Goal: Information Seeking & Learning: Learn about a topic

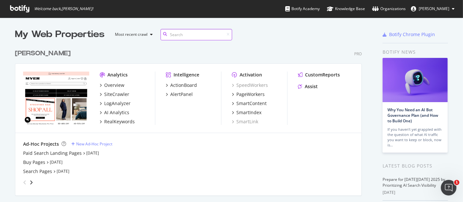
type input "="
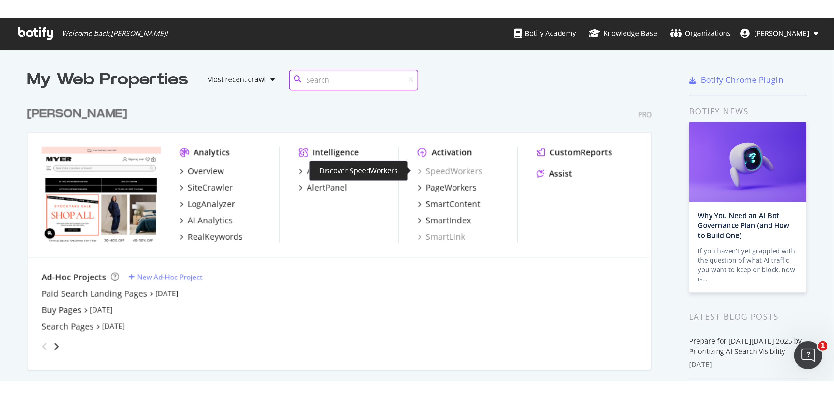
scroll to position [197, 452]
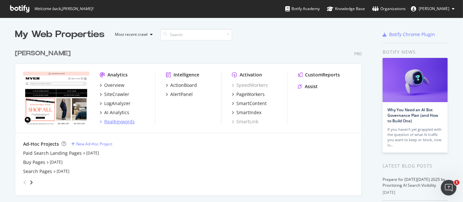
click at [116, 119] on div "RealKeywords" at bounding box center [119, 122] width 31 height 7
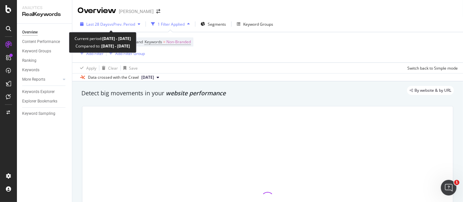
click at [125, 27] on div "Last 28 Days vs Prev. Period" at bounding box center [109, 24] width 65 height 10
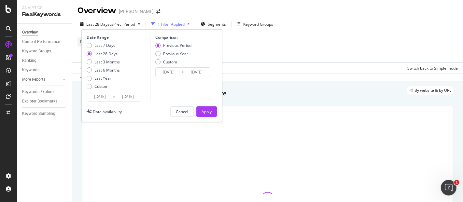
click at [270, 54] on div "Device = All and Country = All and Keywords = Non-Branded Add Filter Add Filter…" at bounding box center [267, 47] width 380 height 30
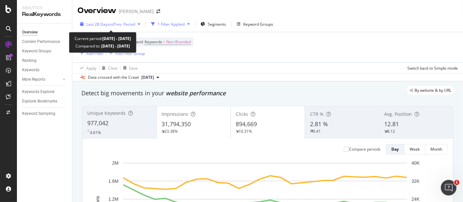
click at [111, 25] on span "vs Prev. Period" at bounding box center [122, 24] width 26 height 6
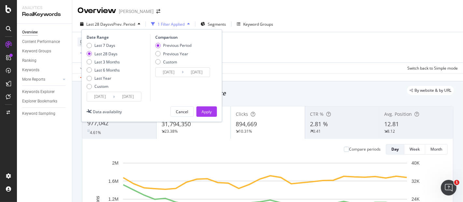
click at [280, 38] on div "Device = All and Country = All and Keywords = Non-Branded Add Filter Add Filter…" at bounding box center [267, 47] width 380 height 30
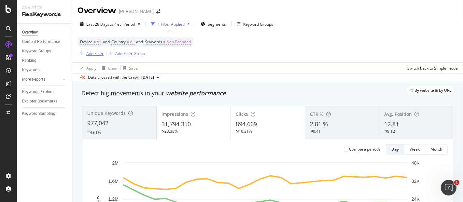
click at [98, 56] on div "Add Filter" at bounding box center [90, 53] width 26 height 7
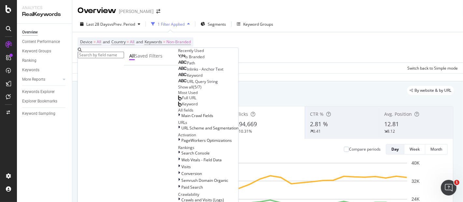
click at [119, 53] on input "text" at bounding box center [101, 55] width 46 height 7
click at [178, 66] on div "Path" at bounding box center [186, 63] width 17 height 5
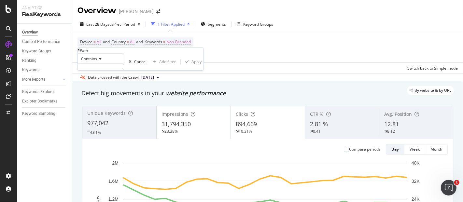
click at [111, 70] on input "text" at bounding box center [101, 67] width 46 height 7
click at [110, 70] on input "/content/balck-[DATE]" at bounding box center [101, 67] width 46 height 7
type input "/content/black-[DATE]"
click at [191, 66] on div "Apply" at bounding box center [196, 64] width 10 height 6
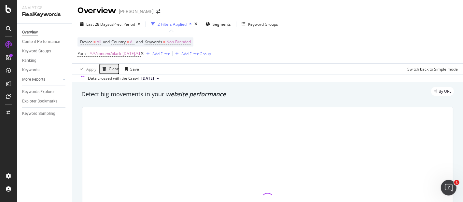
click at [258, 92] on div "By URL" at bounding box center [264, 91] width 379 height 9
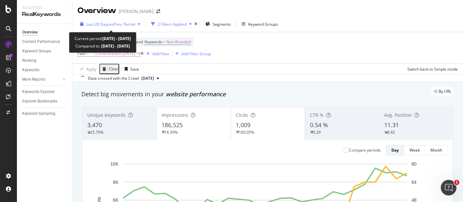
click at [127, 25] on span "vs Prev. Period" at bounding box center [122, 24] width 26 height 6
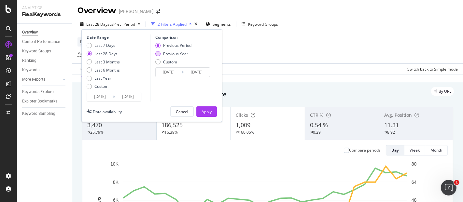
click at [166, 55] on div "Previous Year" at bounding box center [175, 54] width 25 height 6
type input "[DATE]"
click at [204, 110] on div "Apply" at bounding box center [207, 112] width 10 height 6
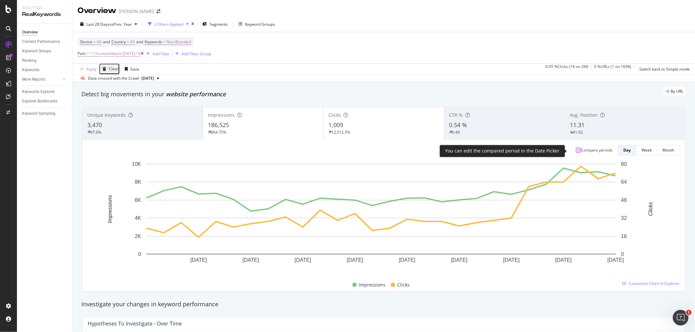
click at [463, 151] on div at bounding box center [577, 150] width 5 height 5
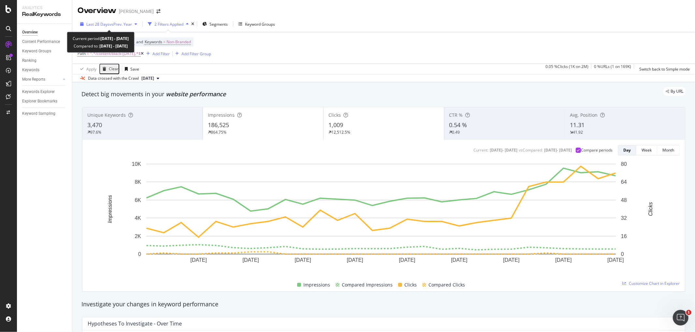
click at [118, 23] on span "vs Prev. Year" at bounding box center [120, 24] width 22 height 6
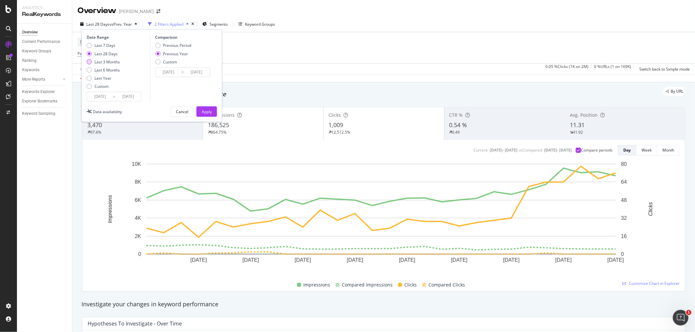
click at [91, 63] on div "Last 3 Months" at bounding box center [89, 61] width 5 height 5
type input "[DATE]"
click at [203, 112] on div "Apply" at bounding box center [207, 112] width 10 height 6
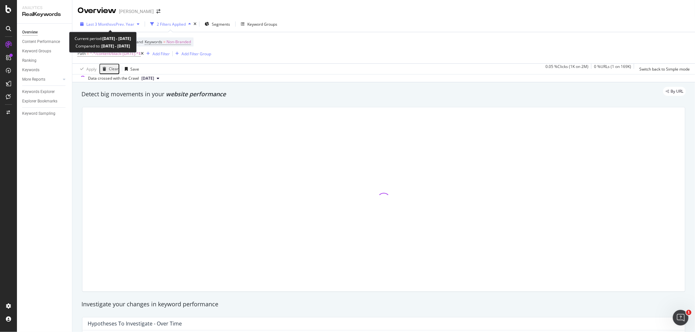
click at [119, 22] on span "vs Prev. Year" at bounding box center [123, 24] width 22 height 6
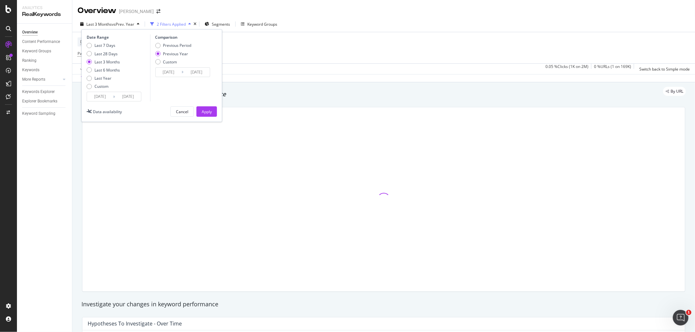
click at [335, 95] on div "By URL" at bounding box center [380, 91] width 611 height 9
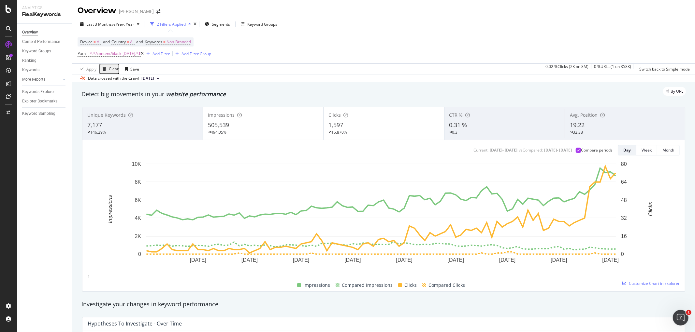
click at [259, 119] on div "Impressions" at bounding box center [263, 115] width 110 height 7
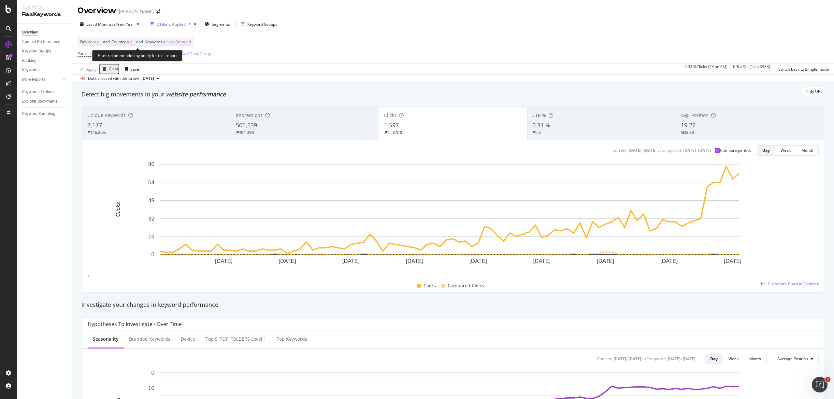
click at [183, 43] on span "Non-Branded" at bounding box center [178, 41] width 24 height 9
click at [174, 50] on span "Non-Branded" at bounding box center [161, 47] width 24 height 6
click at [168, 116] on span "All" at bounding box center [193, 119] width 66 height 6
click at [230, 50] on div "Apply" at bounding box center [235, 47] width 10 height 6
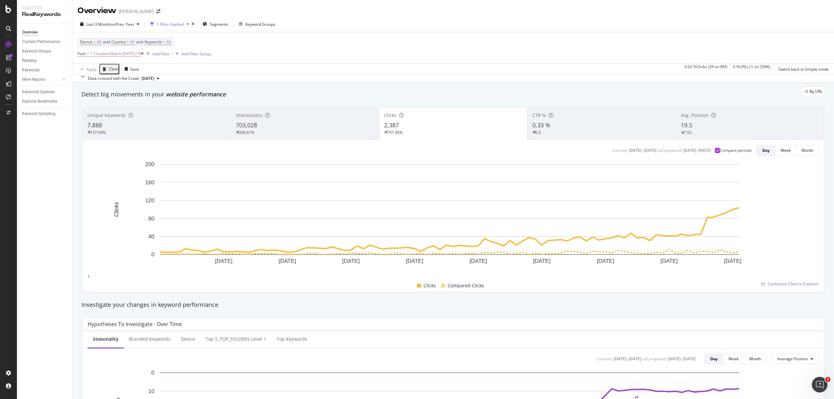
click at [395, 89] on div "By URL" at bounding box center [450, 91] width 750 height 9
